Goal: Transaction & Acquisition: Purchase product/service

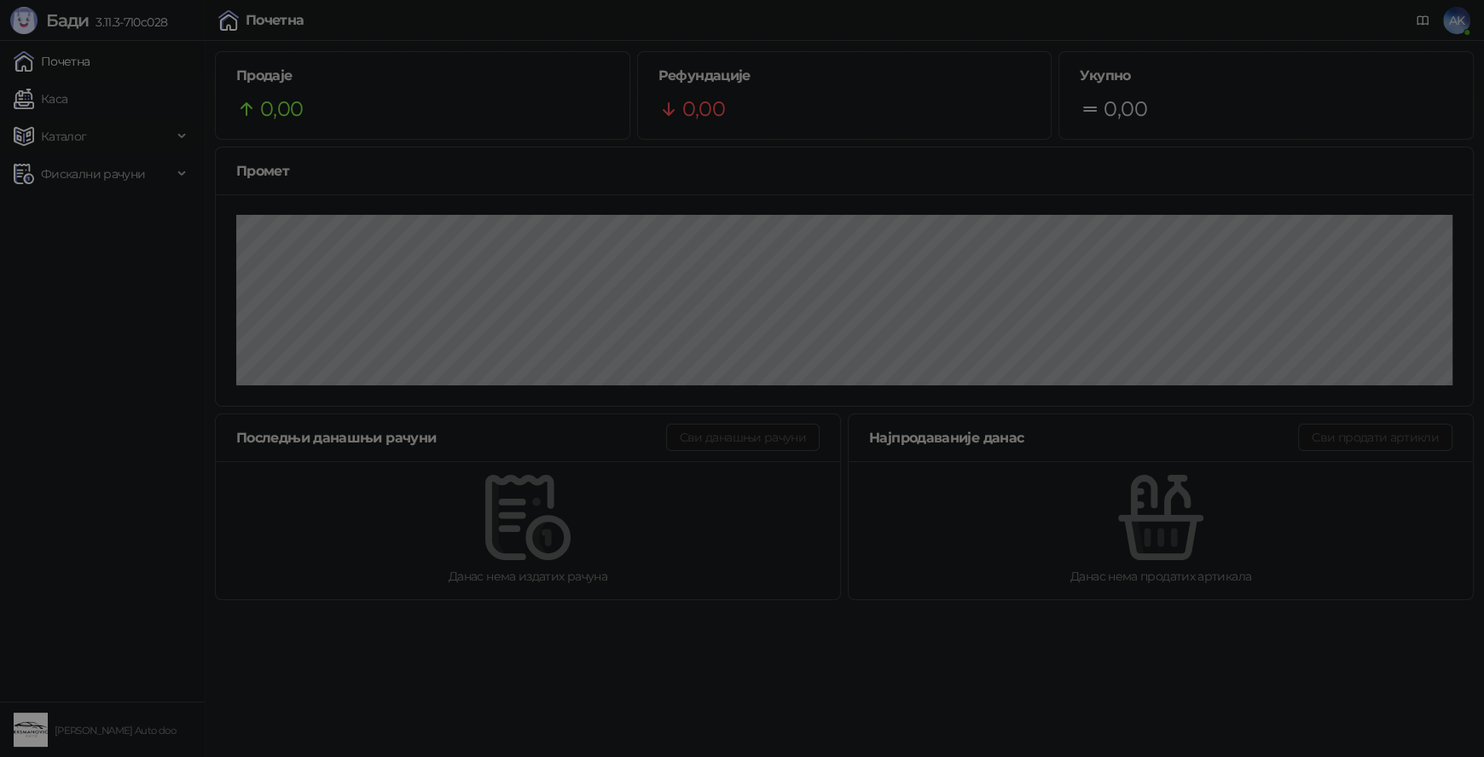
click at [99, 131] on div "Потребан је унос ПИН кода Пажња: Уносом погрешног ПИН кода 5 пута узастопно, бл…" at bounding box center [742, 378] width 1484 height 757
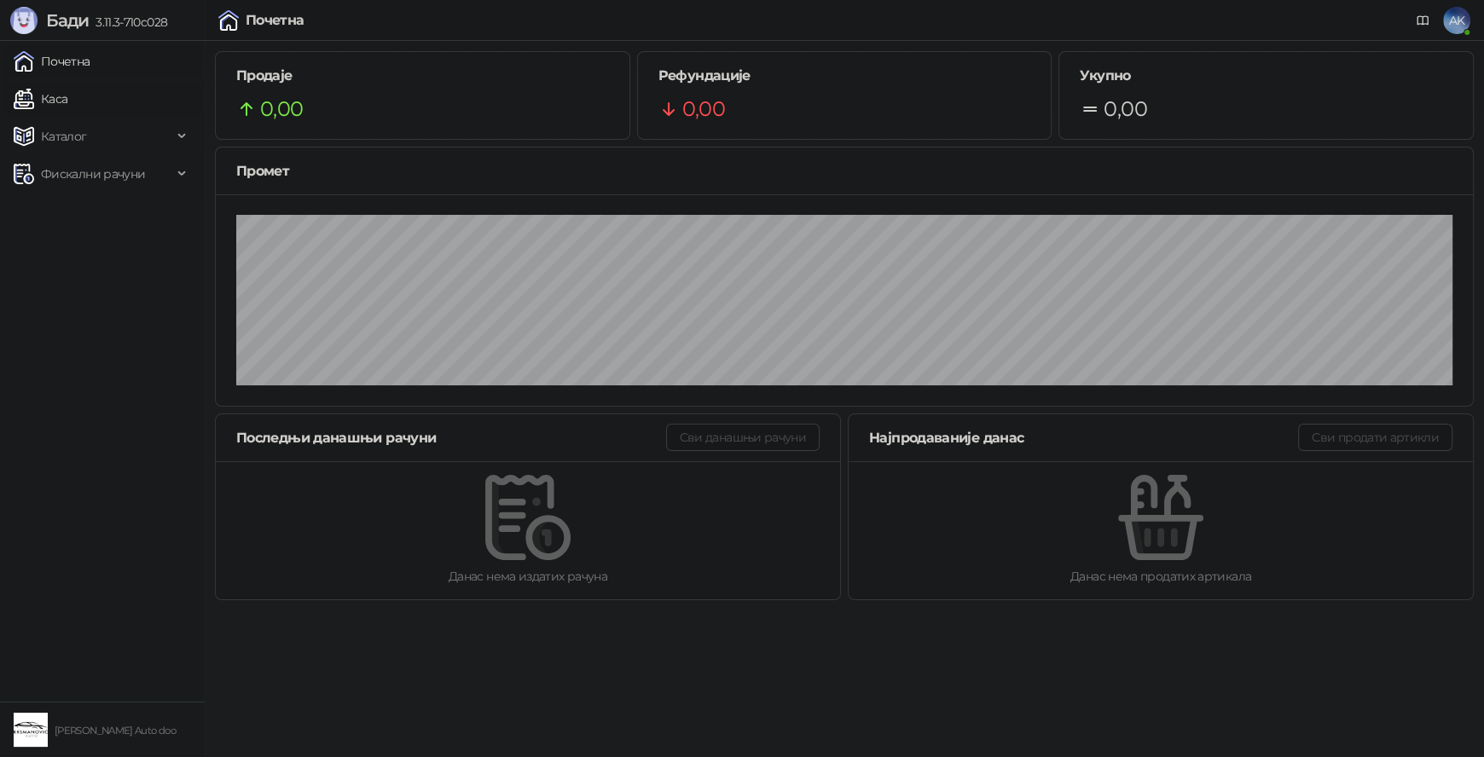
click at [67, 97] on link "Каса" at bounding box center [41, 99] width 54 height 34
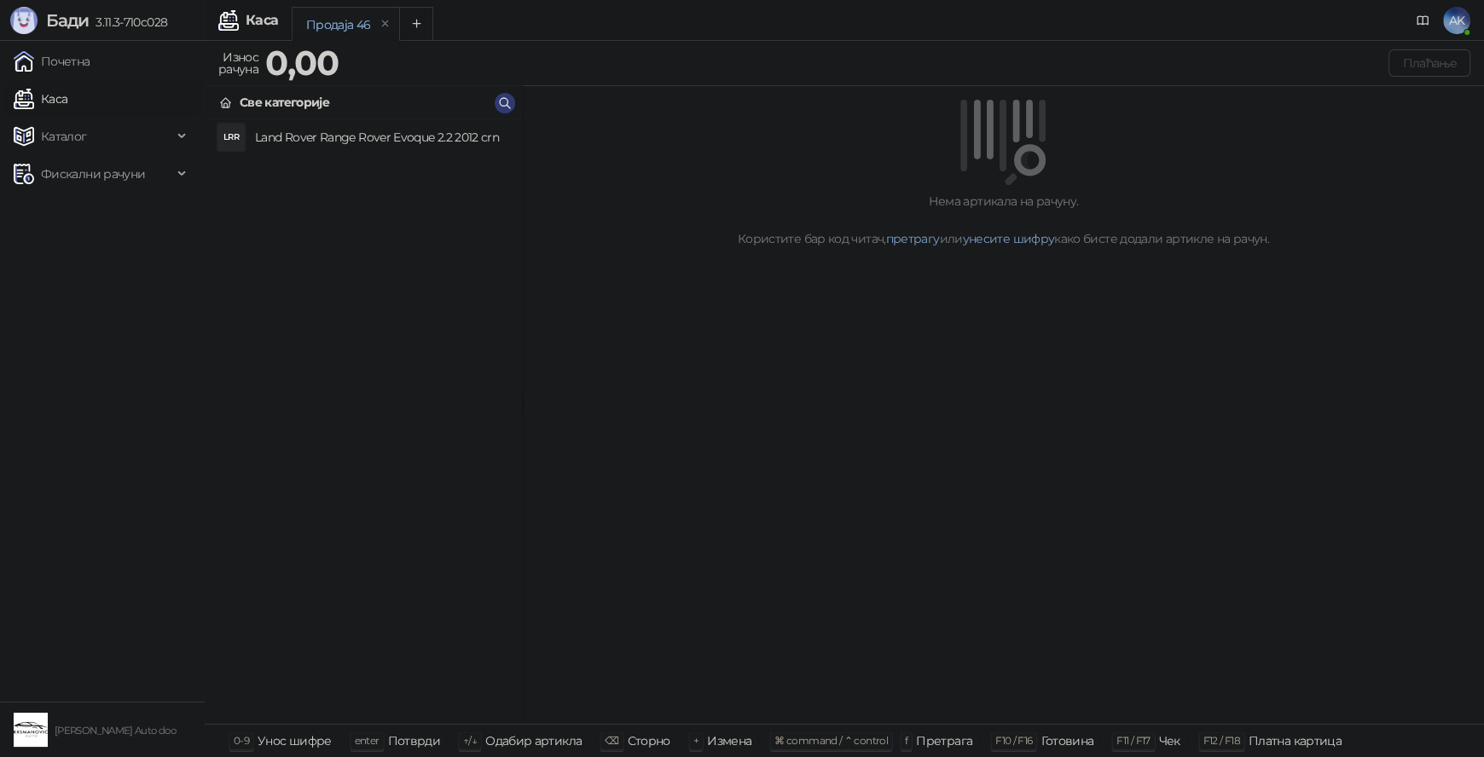
click at [420, 148] on h4 "Land Rover Range Rover Evoque 2.2 2012 crn" at bounding box center [381, 137] width 252 height 27
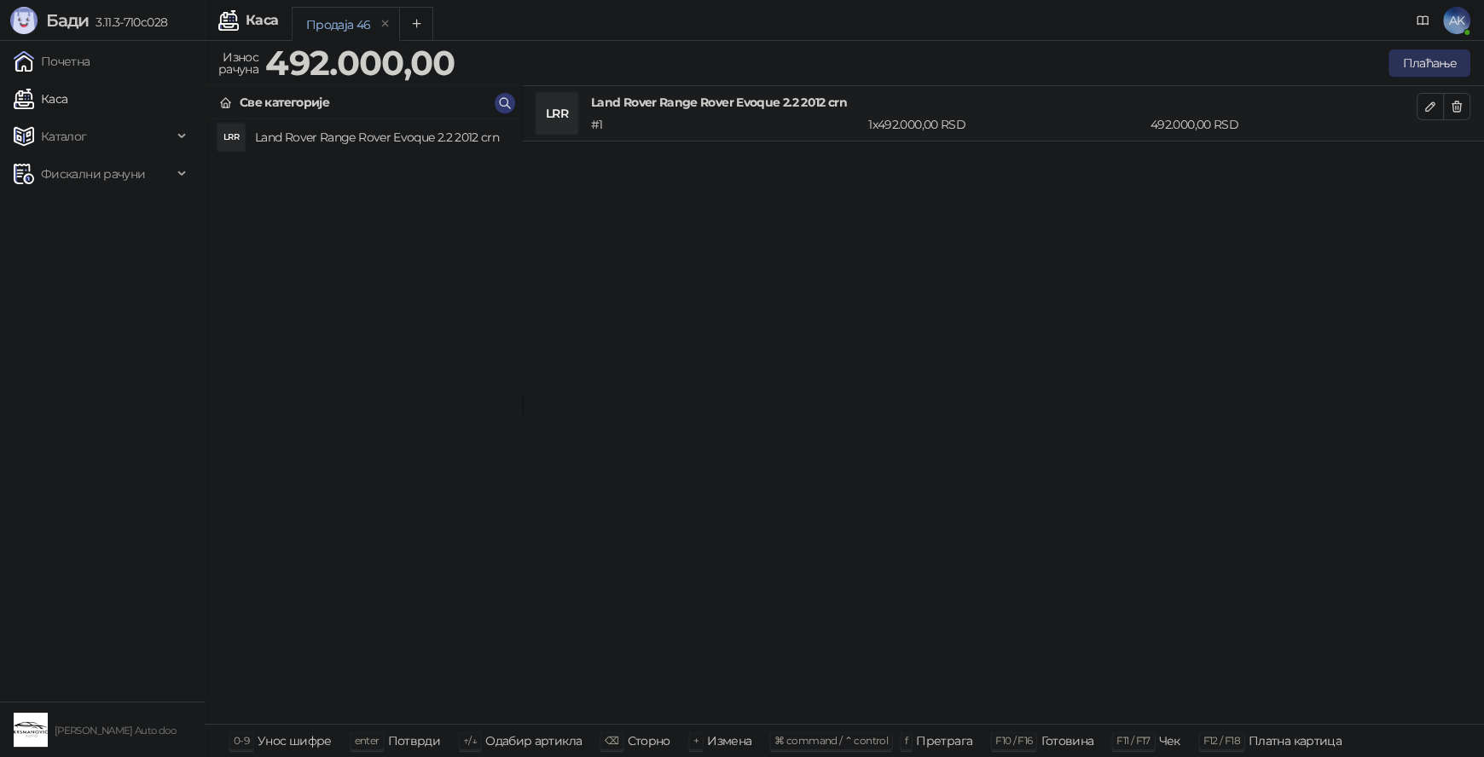
click at [1426, 59] on button "Плаћање" at bounding box center [1429, 62] width 82 height 27
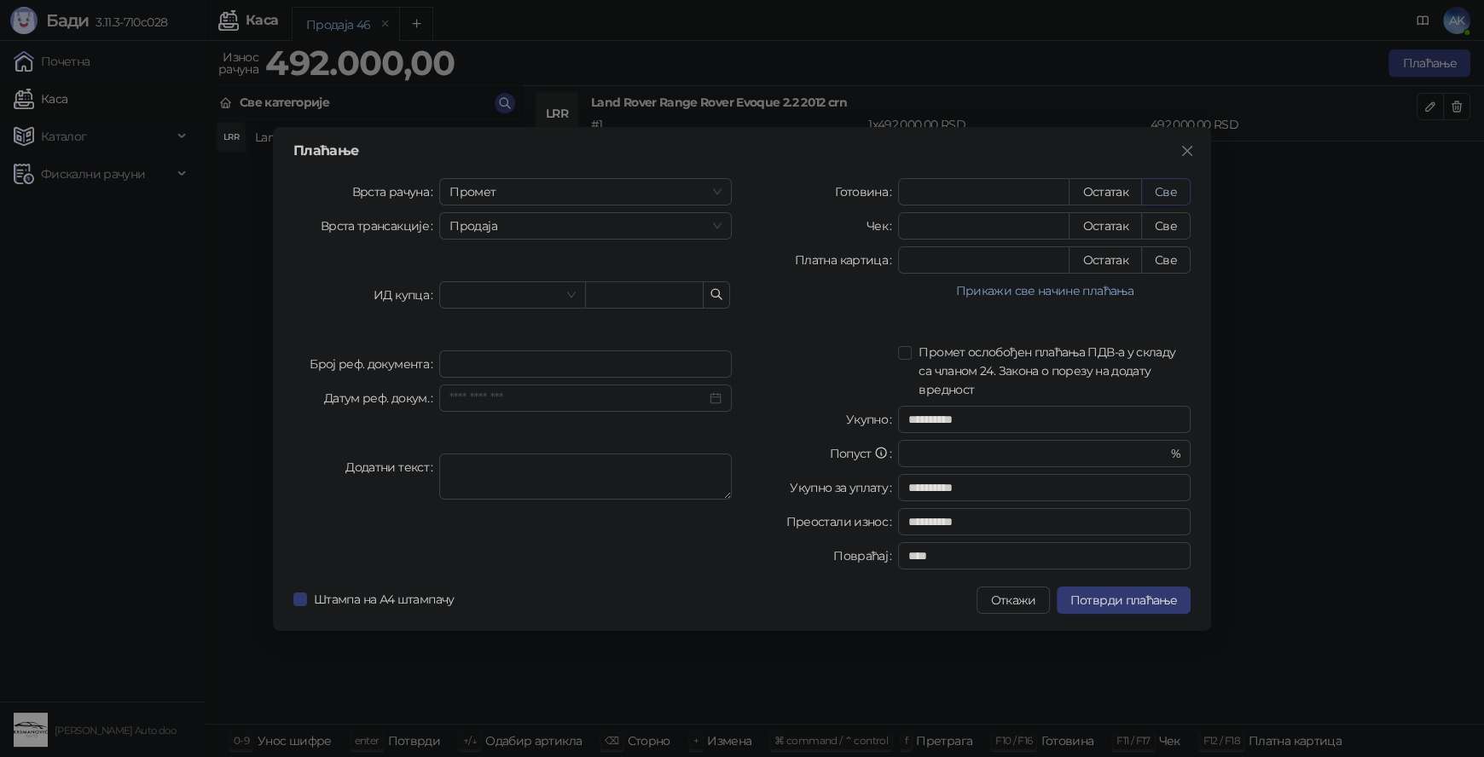
click at [1173, 189] on button "Све" at bounding box center [1165, 191] width 49 height 27
type input "******"
type input "****"
click at [1137, 607] on button "Потврди плаћање" at bounding box center [1123, 600] width 134 height 27
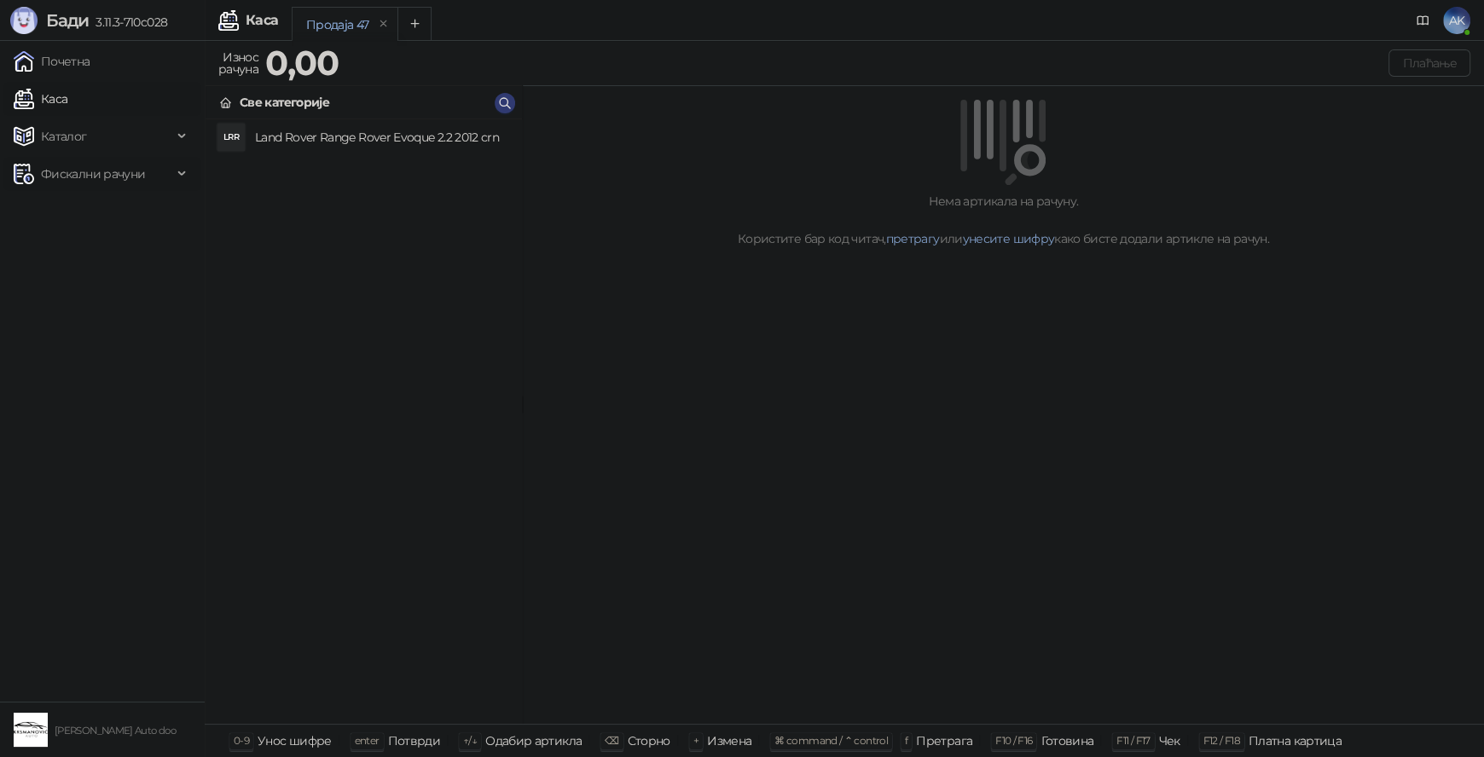
click at [95, 188] on span "Фискални рачуни" at bounding box center [93, 174] width 104 height 34
click at [99, 214] on link "Издати рачуни" at bounding box center [77, 211] width 114 height 34
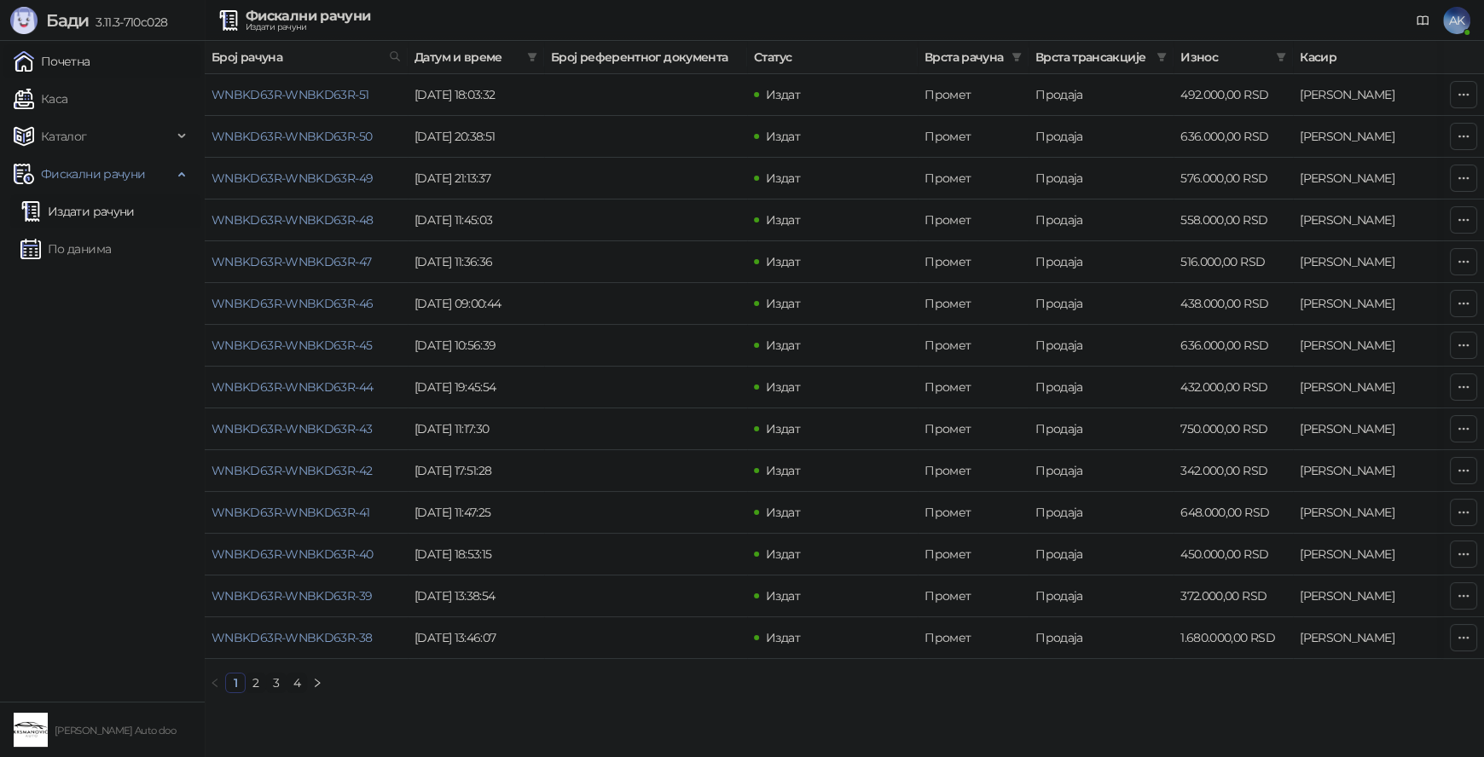
click at [82, 67] on link "Почетна" at bounding box center [52, 61] width 77 height 34
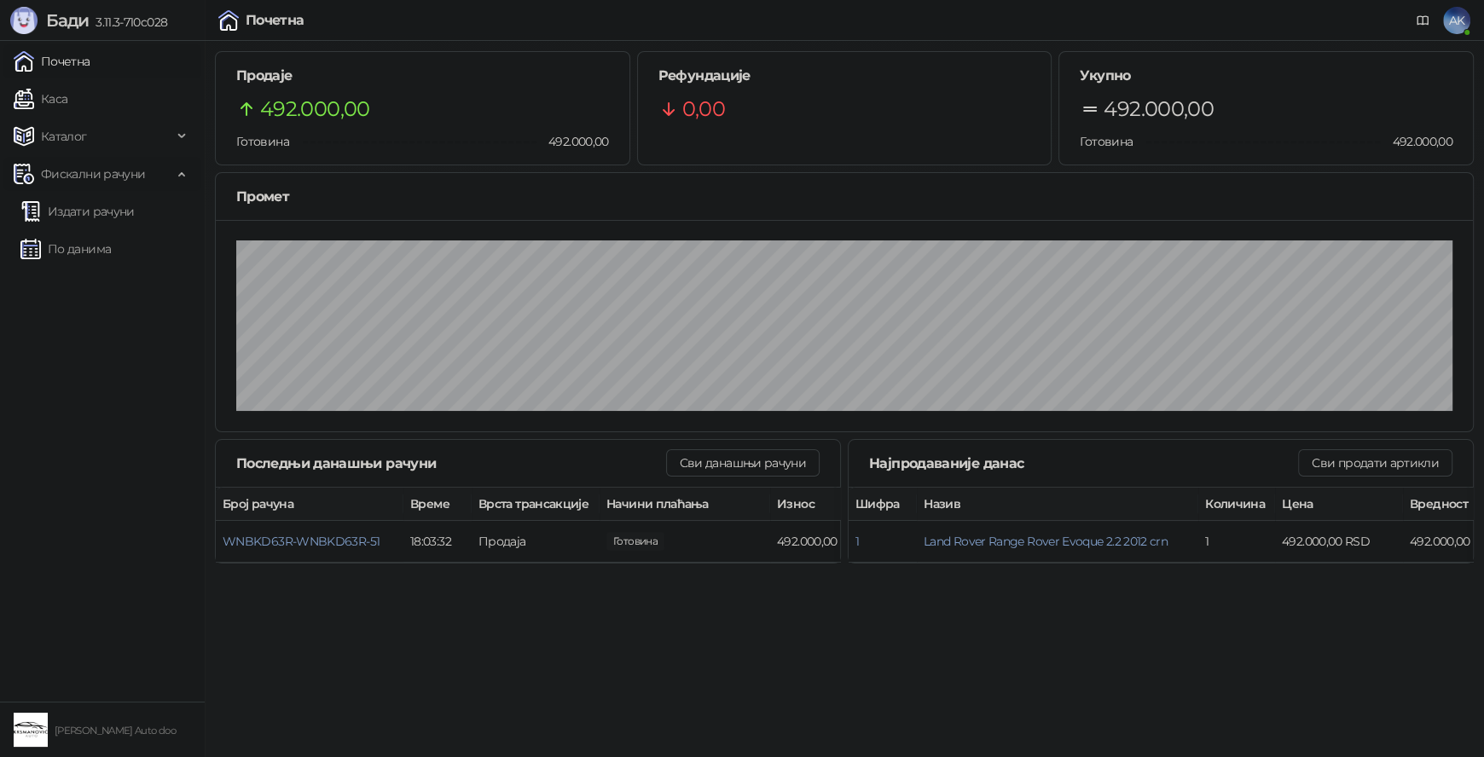
click at [124, 173] on span "Фискални рачуни" at bounding box center [93, 174] width 104 height 34
click at [111, 234] on link "По данима" at bounding box center [65, 249] width 90 height 34
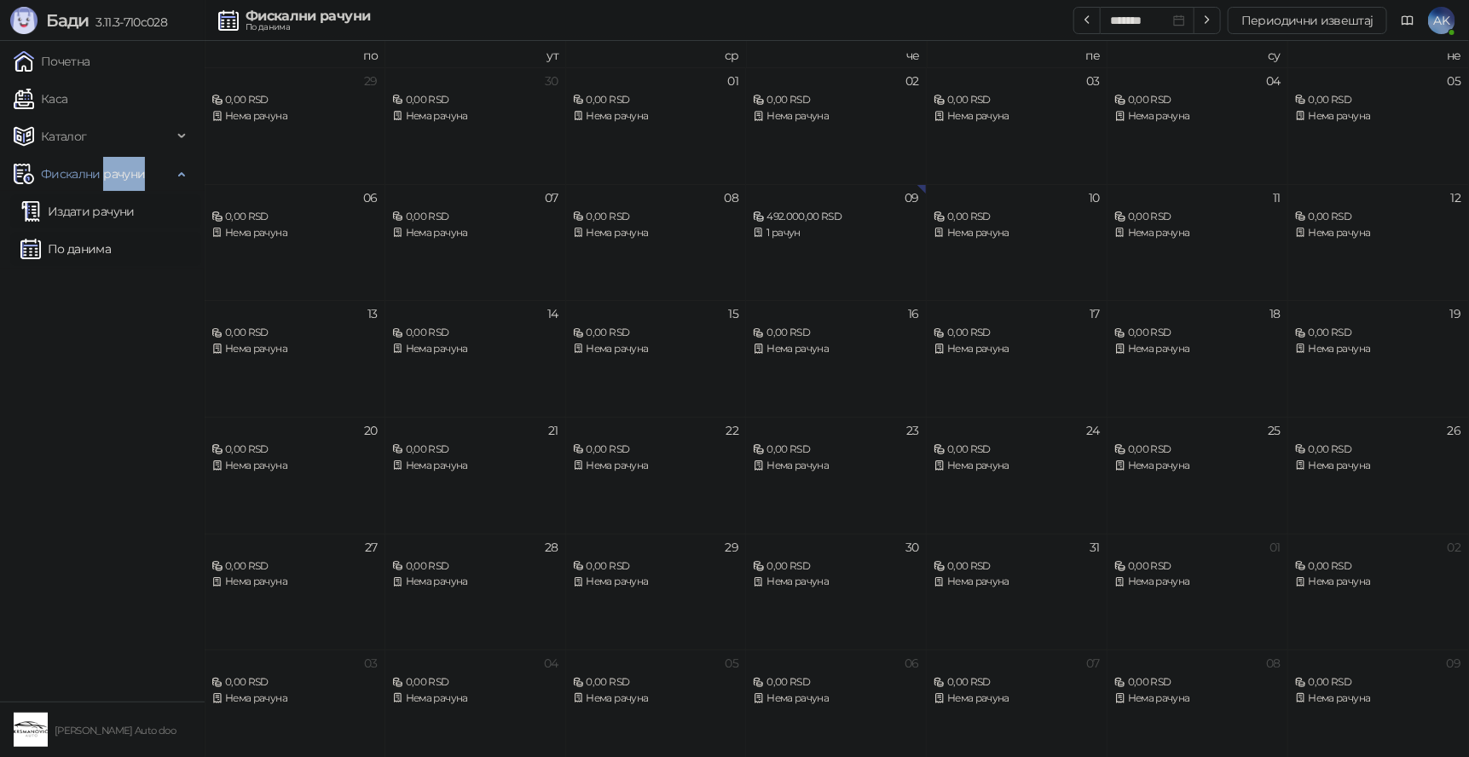
click at [92, 200] on link "Издати рачуни" at bounding box center [77, 211] width 114 height 34
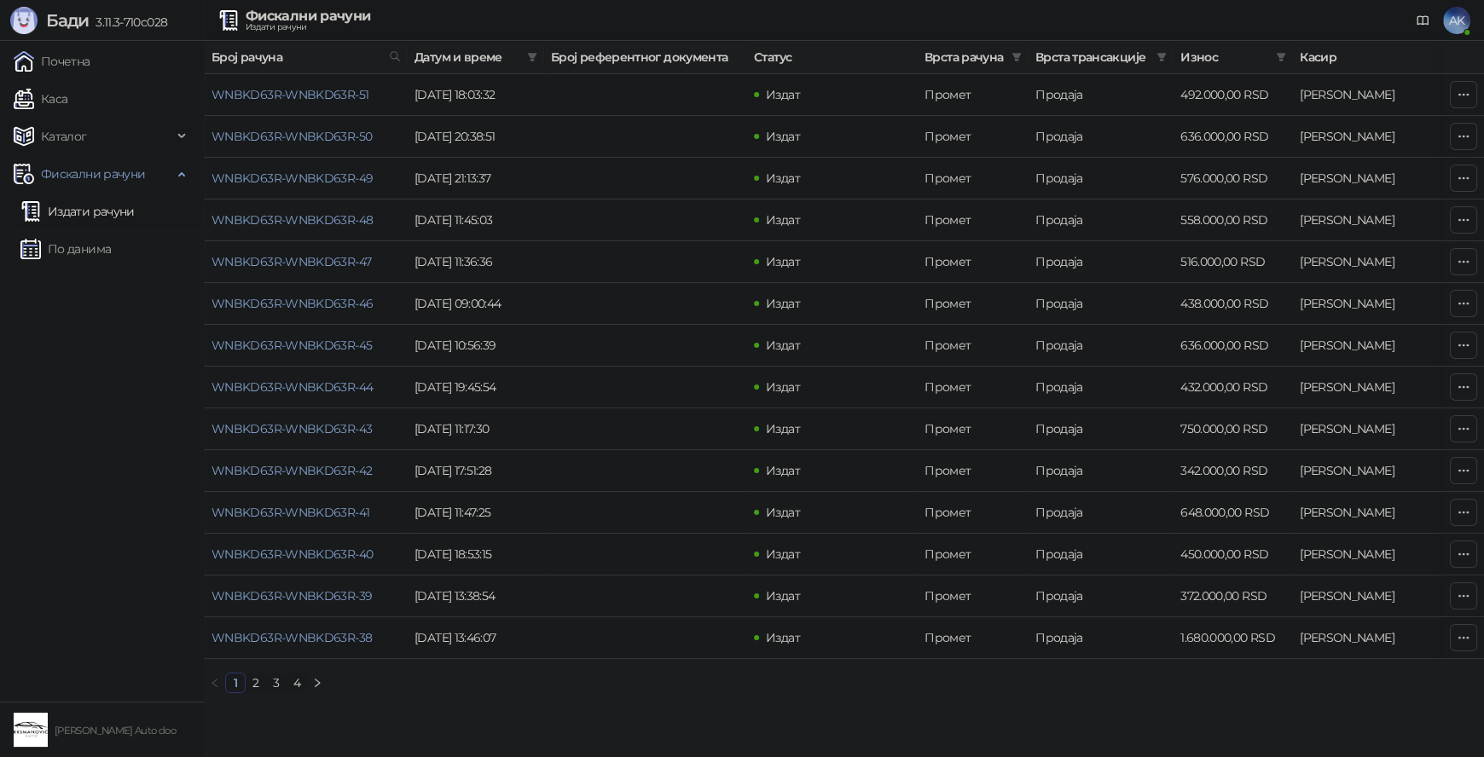
click at [75, 137] on span "Каталог" at bounding box center [64, 136] width 46 height 34
click at [105, 180] on link "Робне марке" at bounding box center [71, 174] width 103 height 34
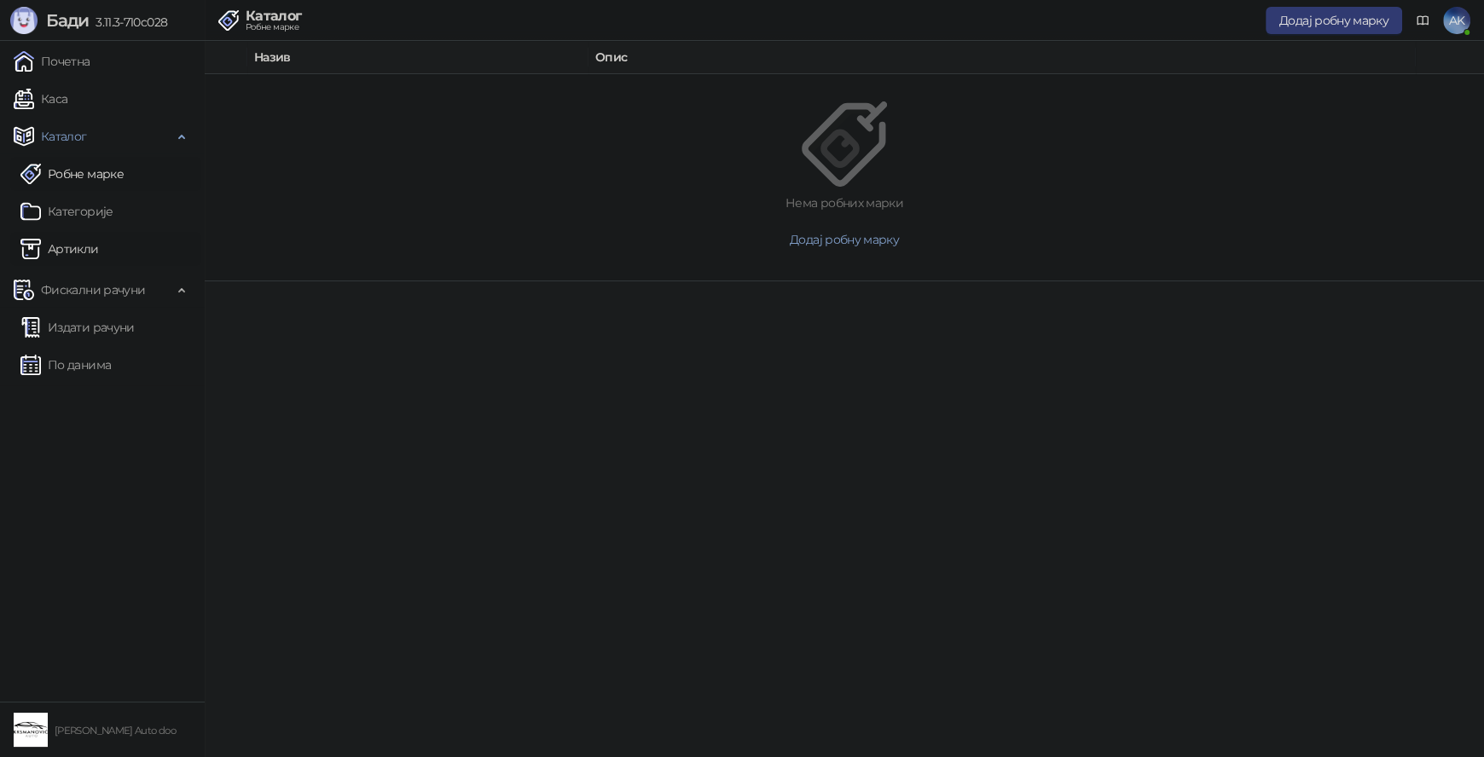
click at [99, 238] on link "Артикли" at bounding box center [59, 249] width 78 height 34
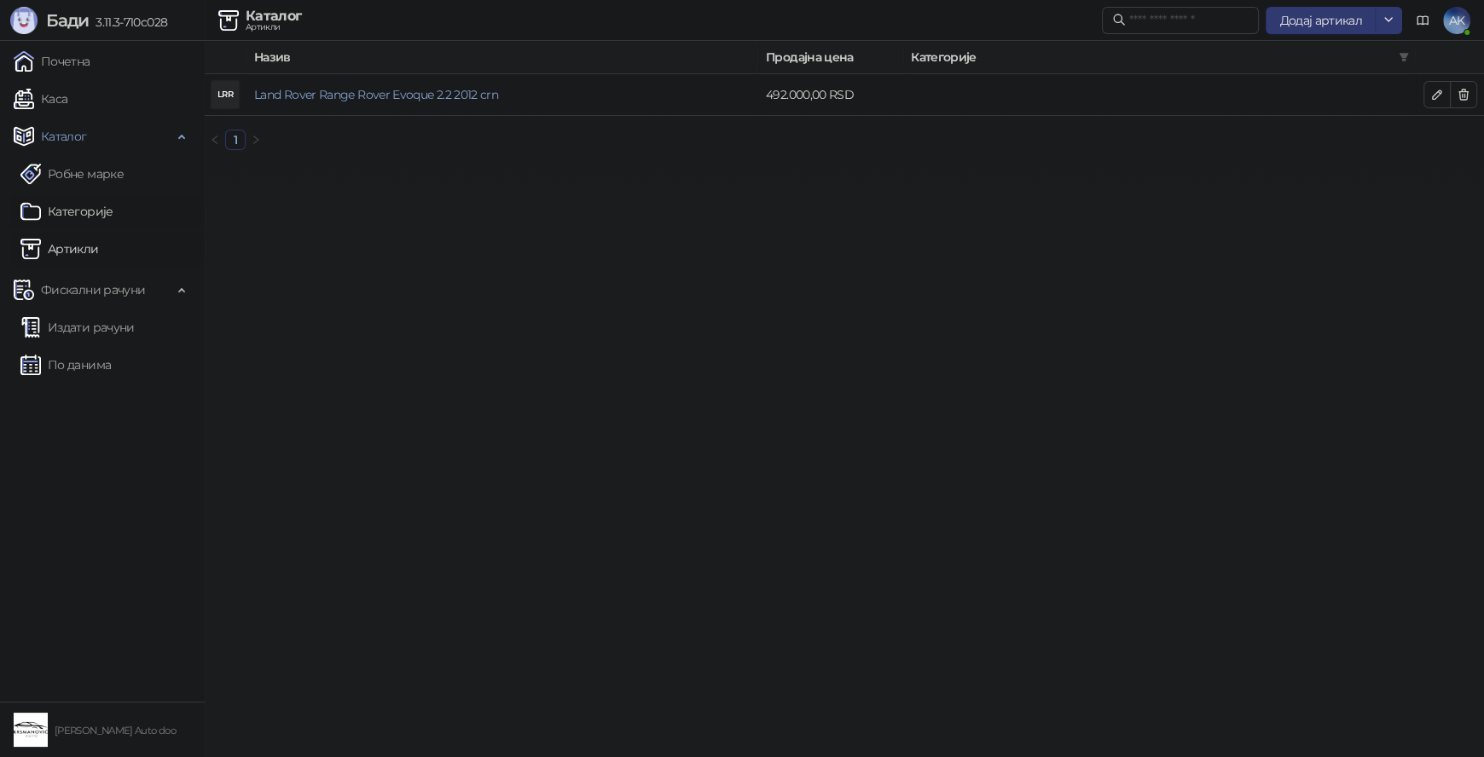
click at [102, 211] on link "Категорије" at bounding box center [66, 211] width 93 height 34
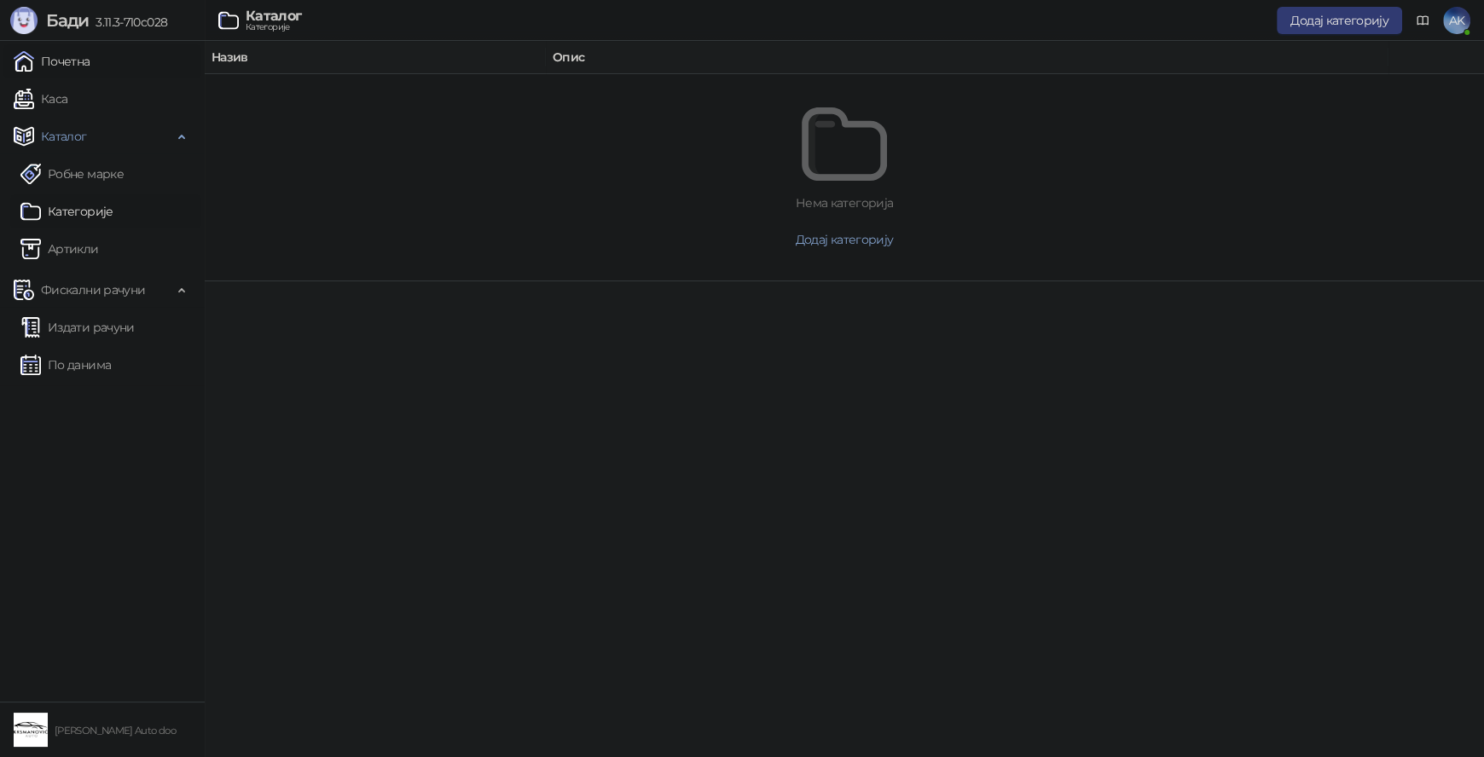
click at [68, 64] on link "Почетна" at bounding box center [52, 61] width 77 height 34
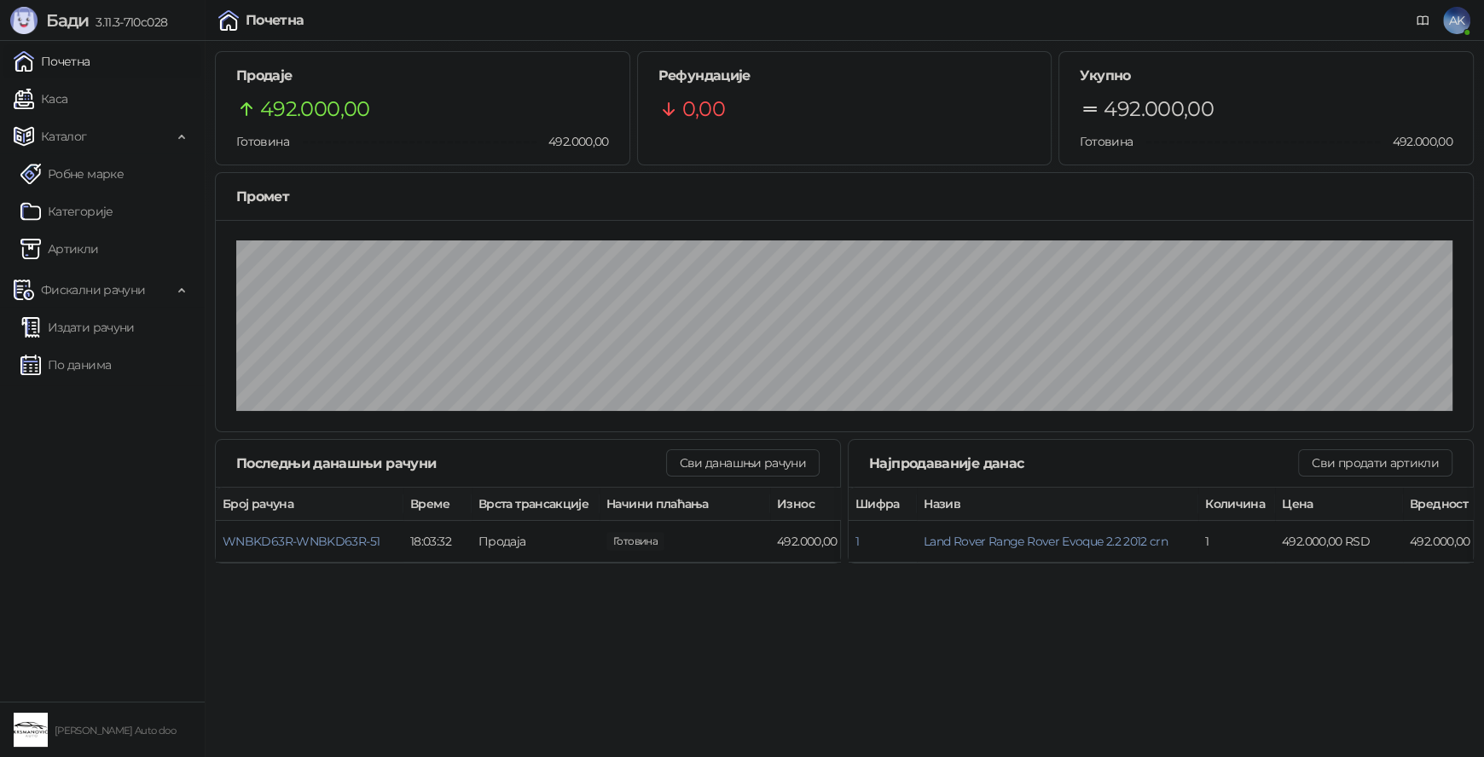
click at [1460, 29] on span "AK" at bounding box center [1456, 20] width 27 height 27
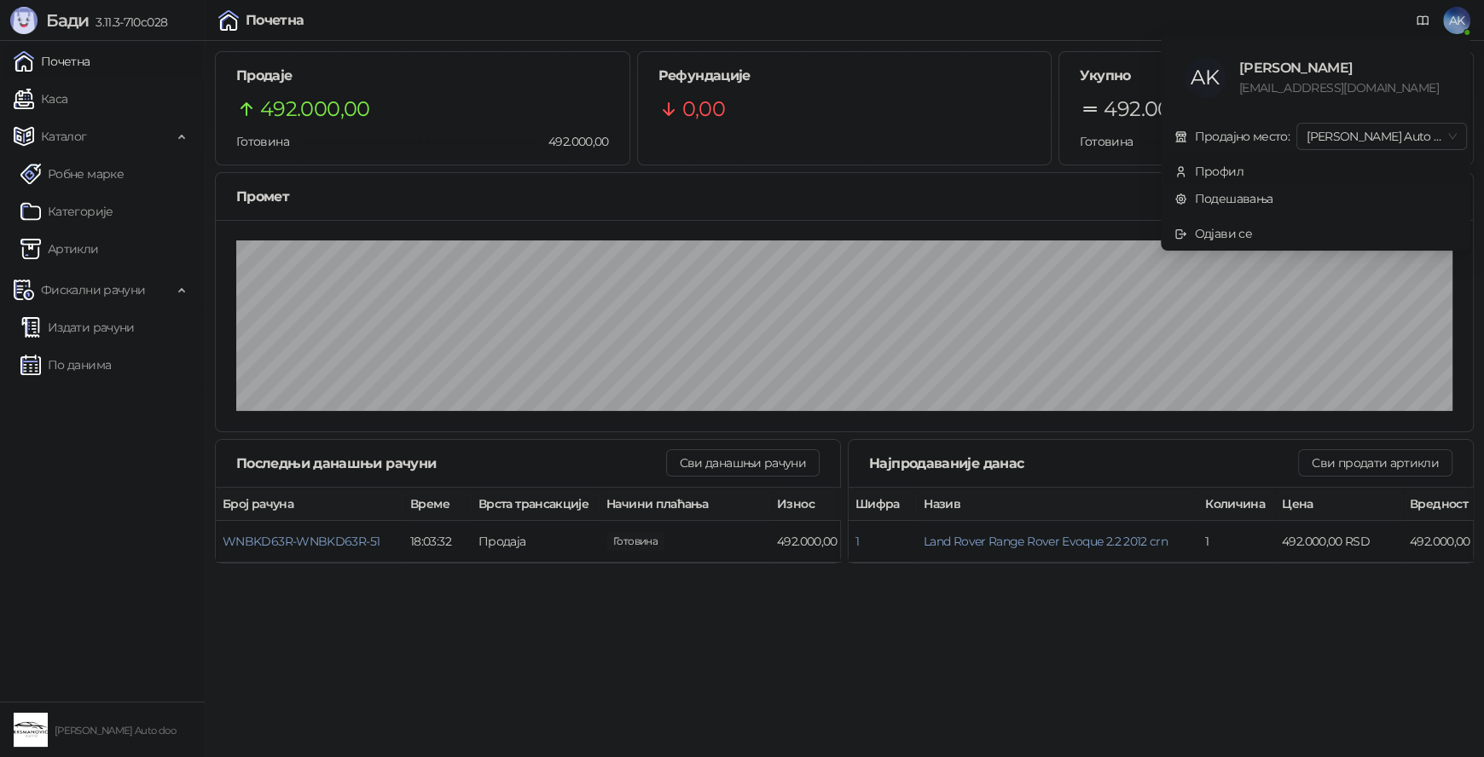
click at [1237, 168] on div "Профил" at bounding box center [1219, 171] width 49 height 19
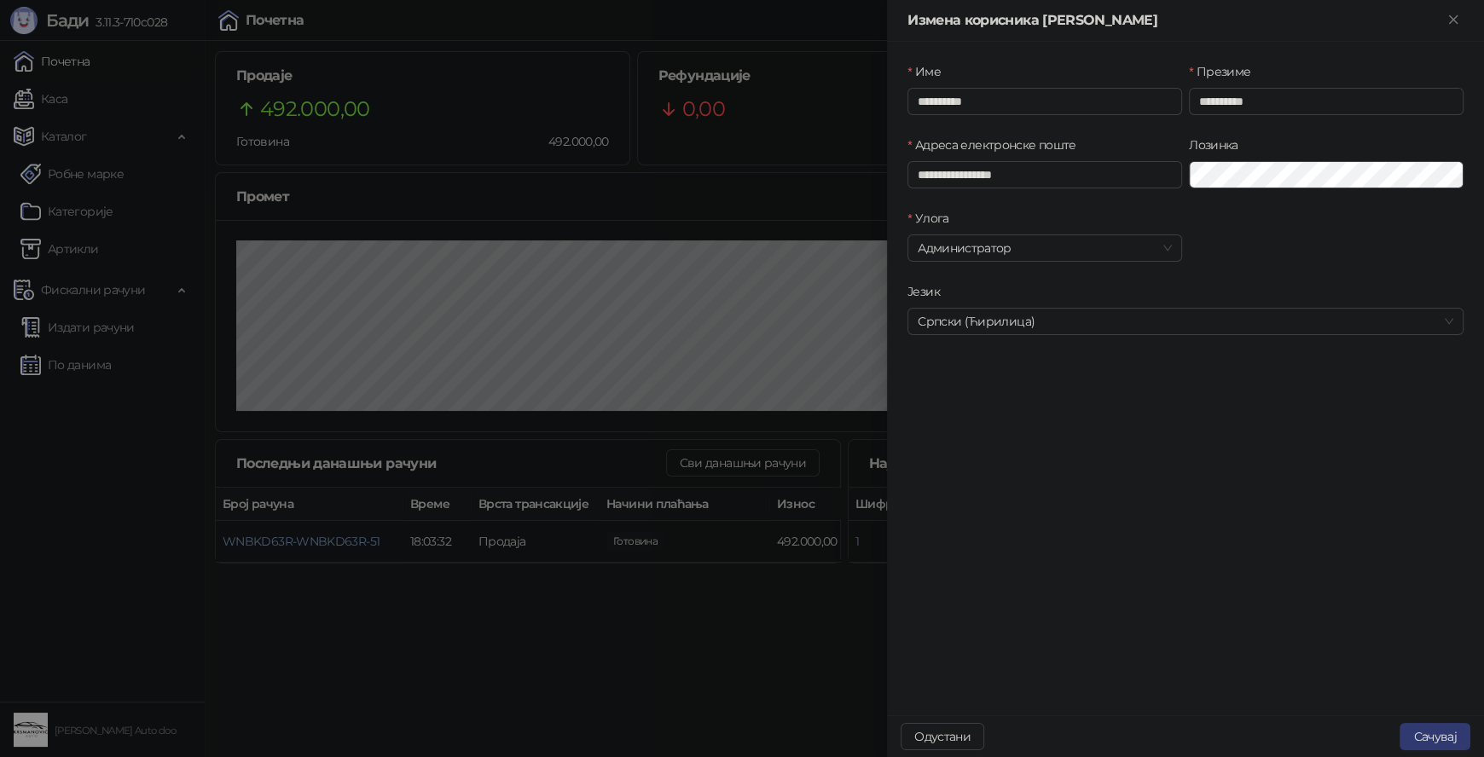
click at [737, 25] on div at bounding box center [742, 378] width 1484 height 757
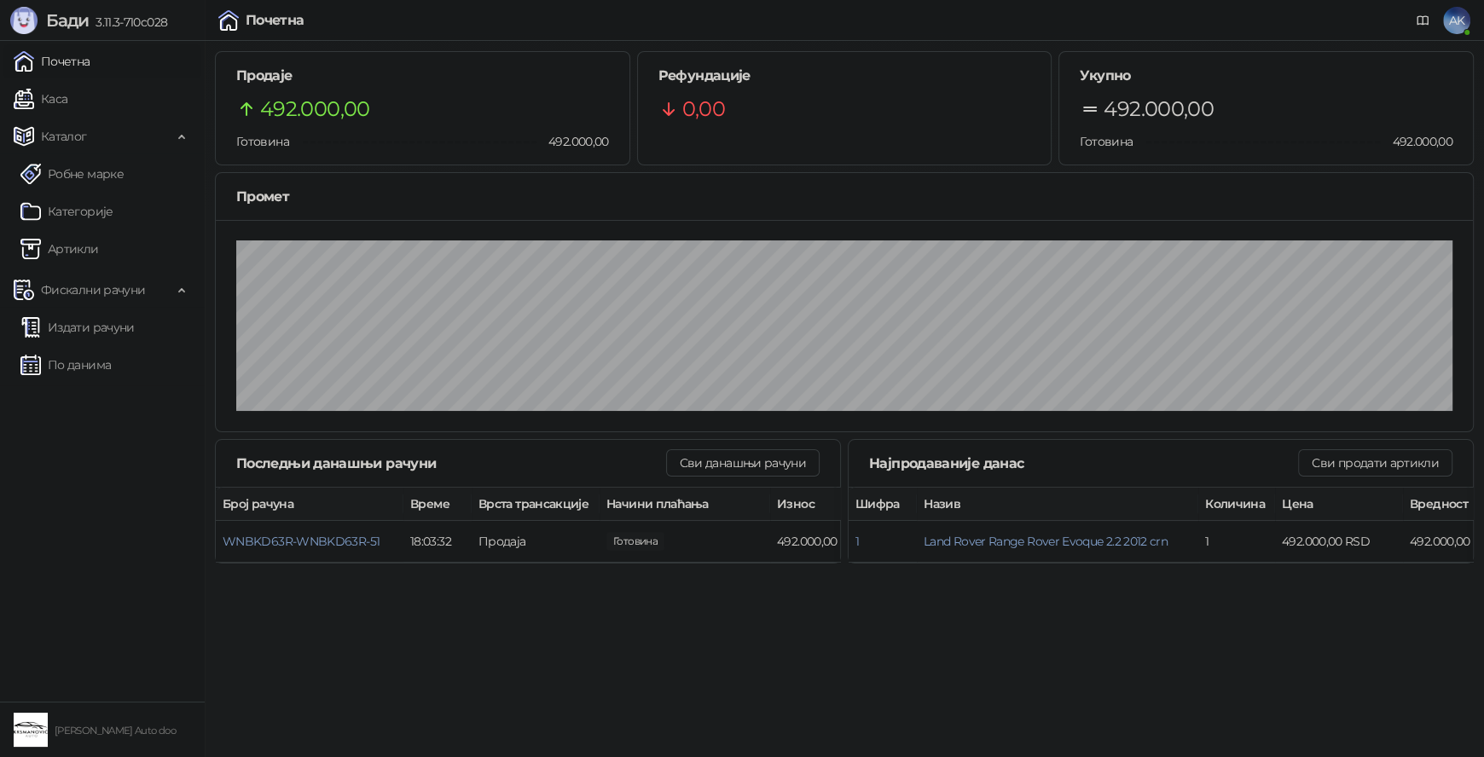
click at [1459, 21] on span "AK" at bounding box center [1456, 20] width 27 height 27
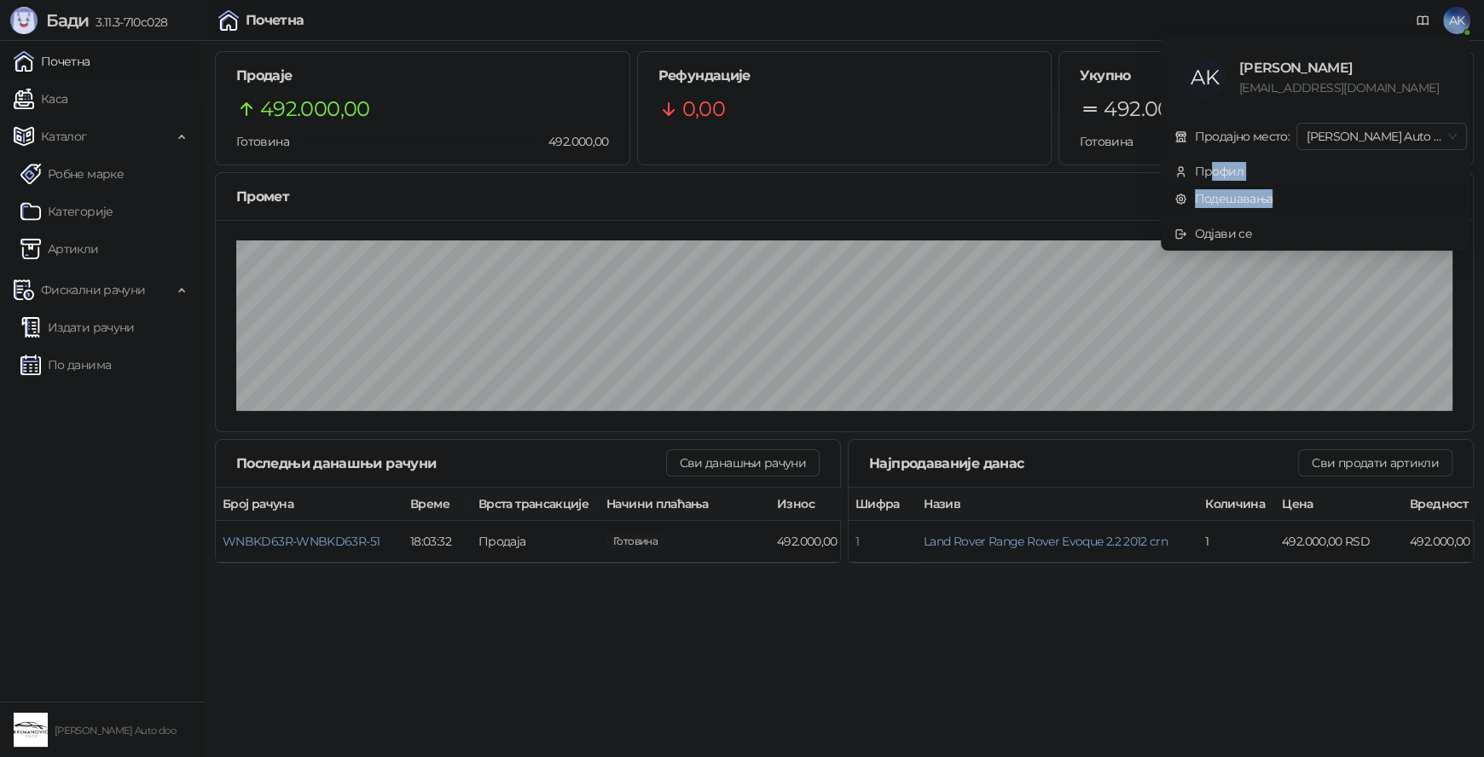
drag, startPoint x: 1213, startPoint y: 167, endPoint x: 1226, endPoint y: 194, distance: 30.1
click at [1226, 194] on ul "AK [PERSON_NAME] [EMAIL_ADDRESS][DOMAIN_NAME] Продајно место: [PERSON_NAME] Aut…" at bounding box center [1315, 144] width 310 height 214
click at [1227, 197] on link "Подешавања" at bounding box center [1223, 198] width 99 height 15
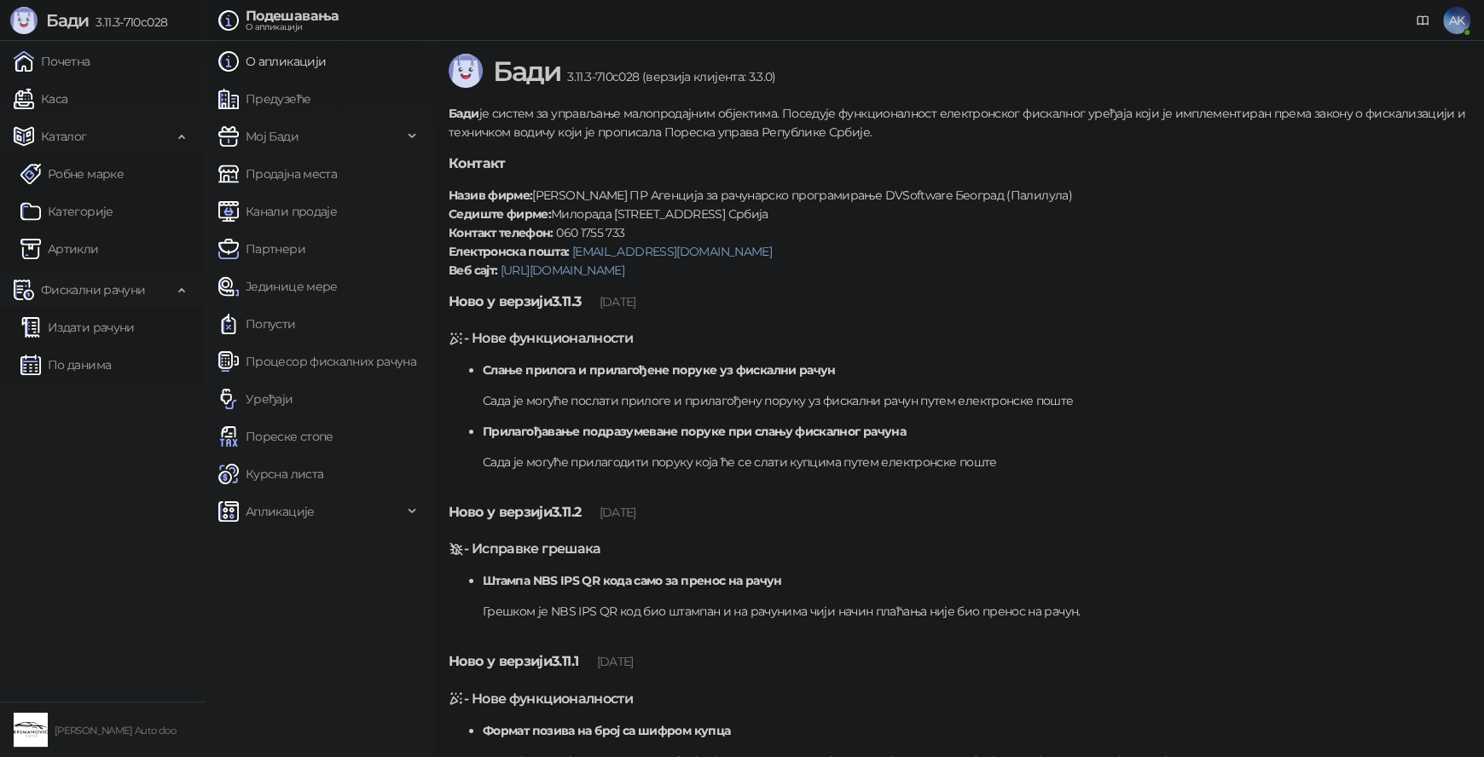
drag, startPoint x: 761, startPoint y: 344, endPoint x: 769, endPoint y: 400, distance: 56.9
click at [90, 59] on link "Почетна" at bounding box center [52, 61] width 77 height 34
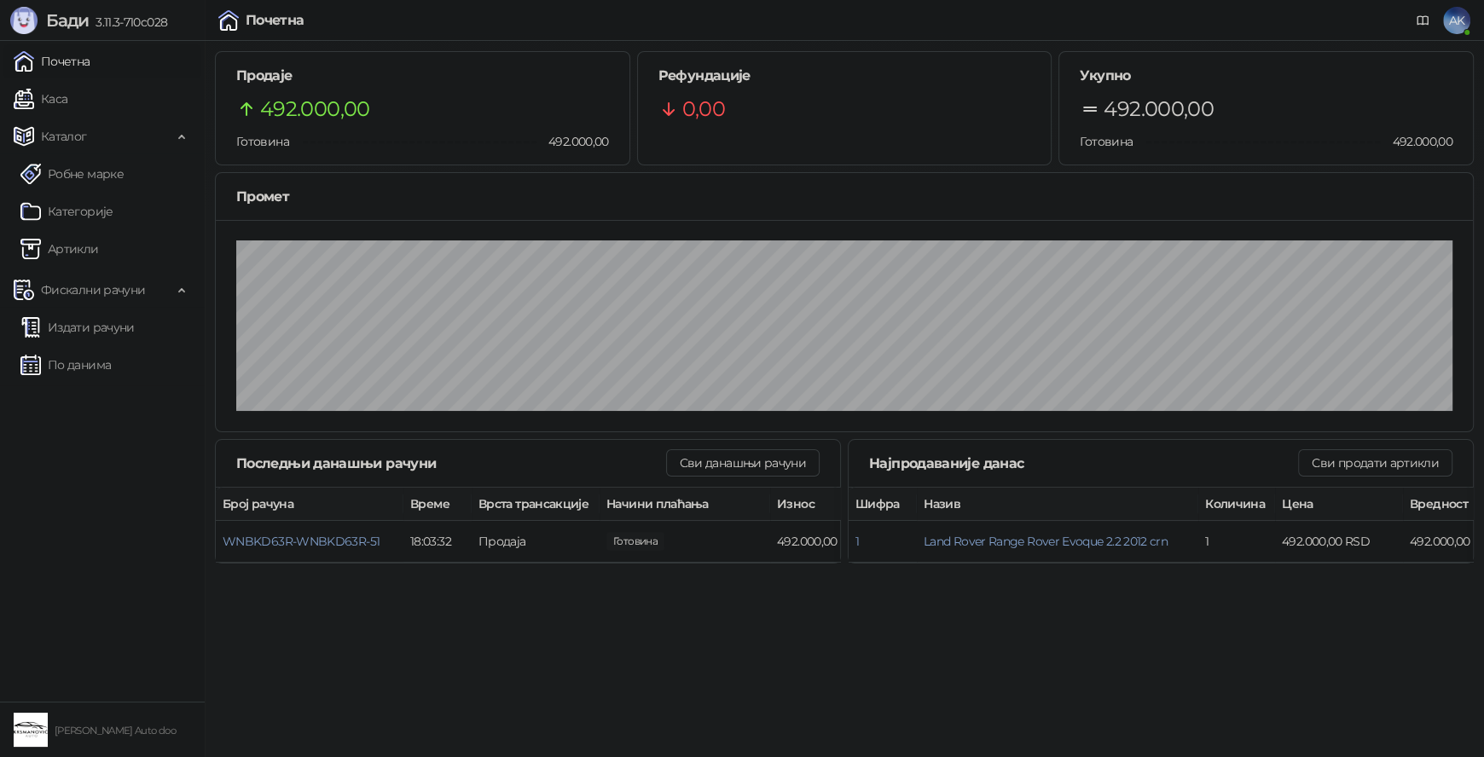
click at [38, 736] on img at bounding box center [31, 730] width 34 height 34
click at [98, 728] on small "[PERSON_NAME] Auto doo" at bounding box center [115, 731] width 121 height 12
